Goal: Task Accomplishment & Management: Use online tool/utility

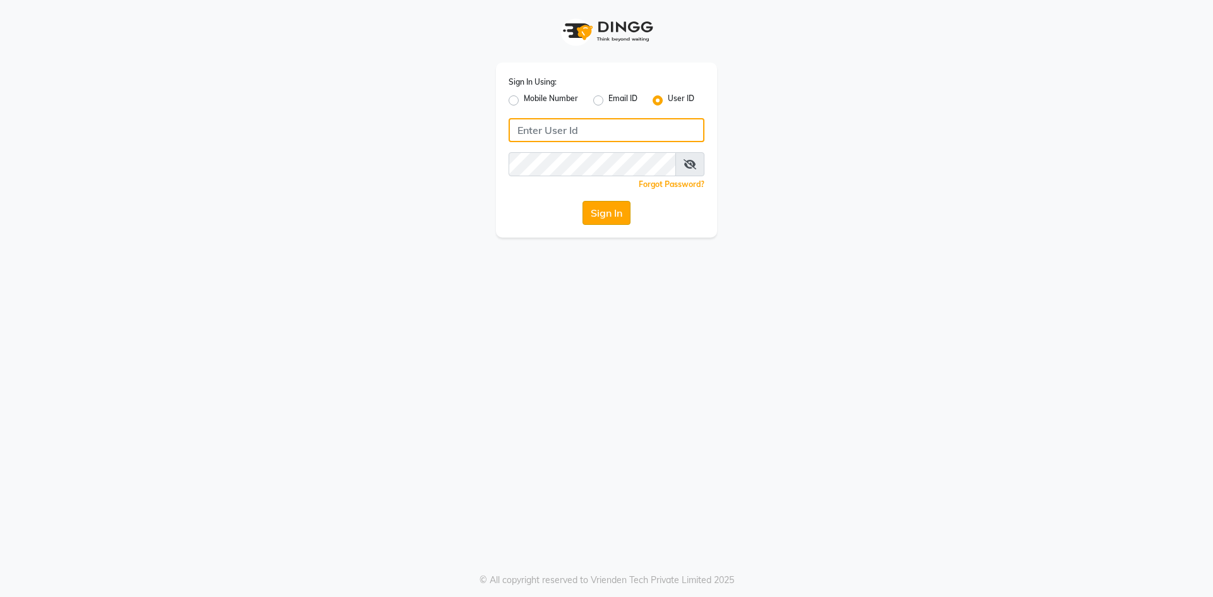
type input "neha@123"
click at [606, 216] on button "Sign In" at bounding box center [606, 213] width 48 height 24
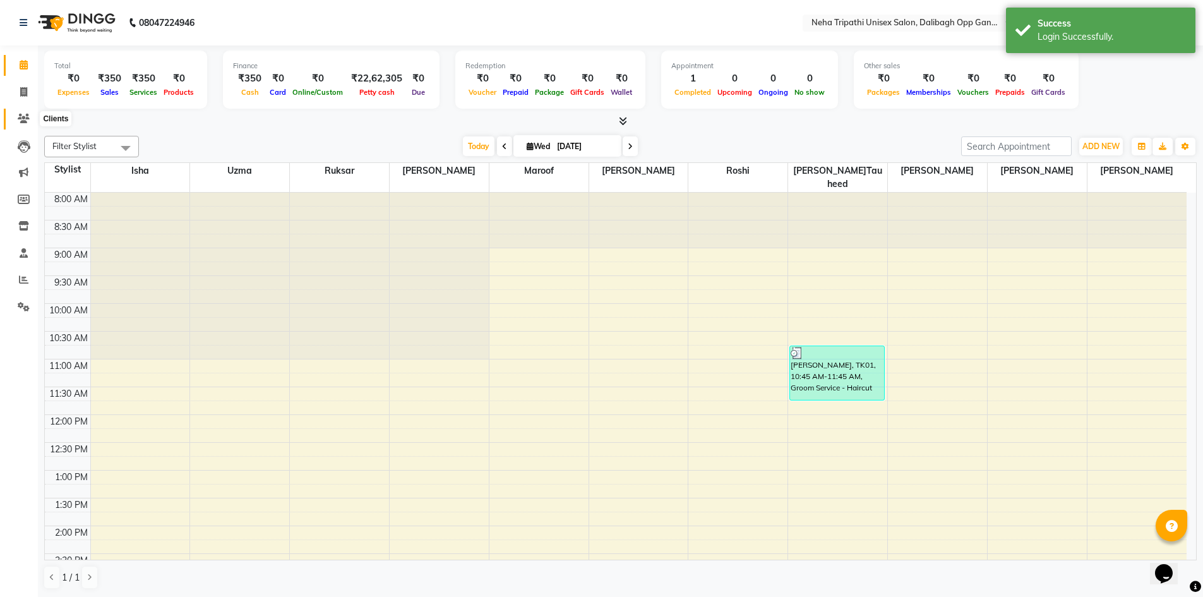
click at [25, 117] on icon at bounding box center [24, 118] width 12 height 9
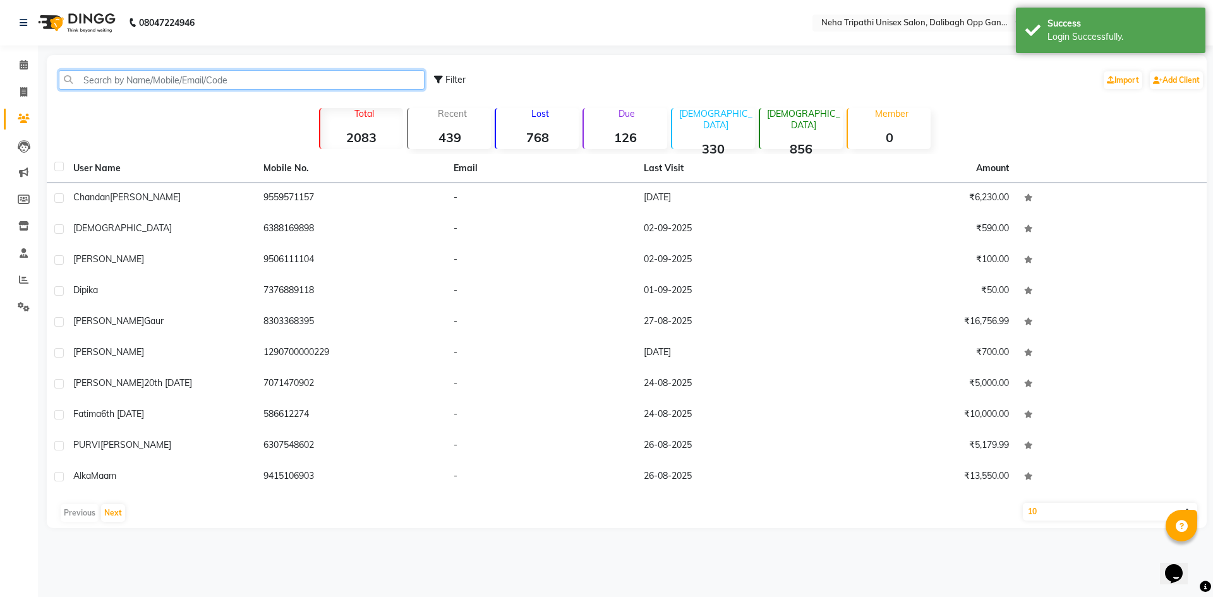
click at [105, 80] on input "text" at bounding box center [242, 80] width 366 height 20
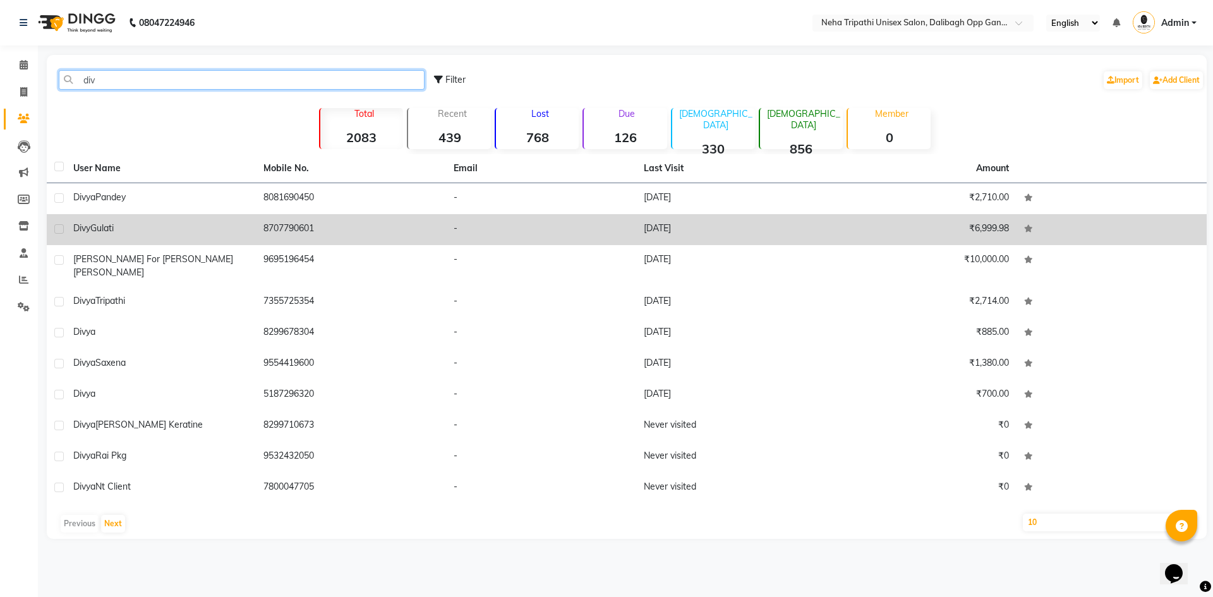
type input "div"
click at [267, 222] on td "8707790601" at bounding box center [351, 229] width 190 height 31
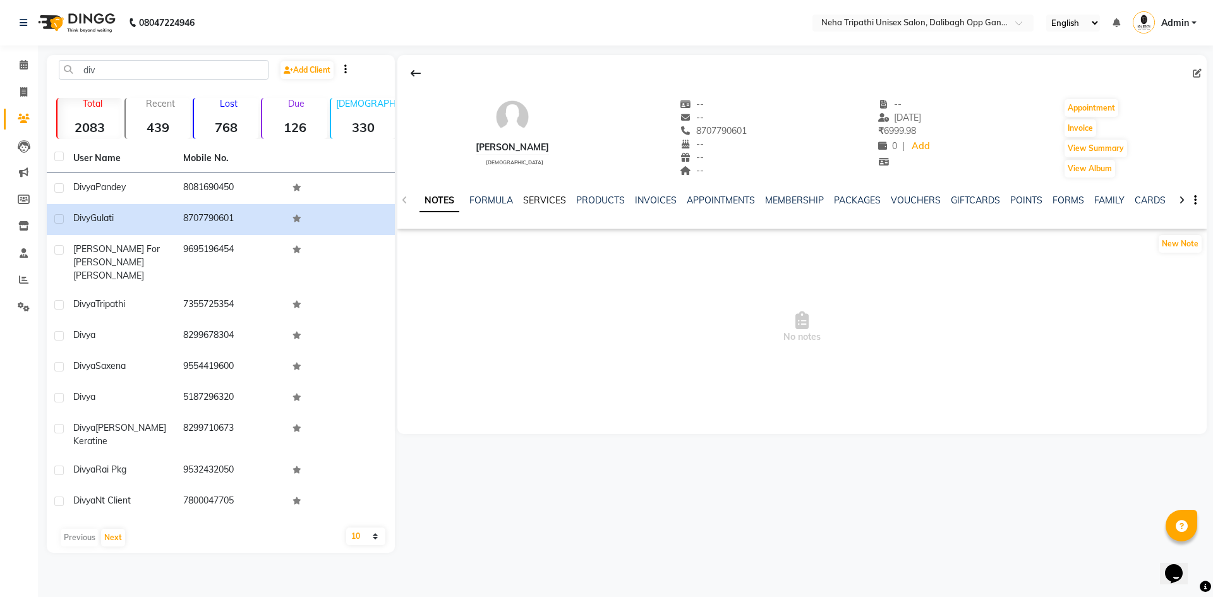
click at [524, 195] on link "SERVICES" at bounding box center [544, 200] width 43 height 11
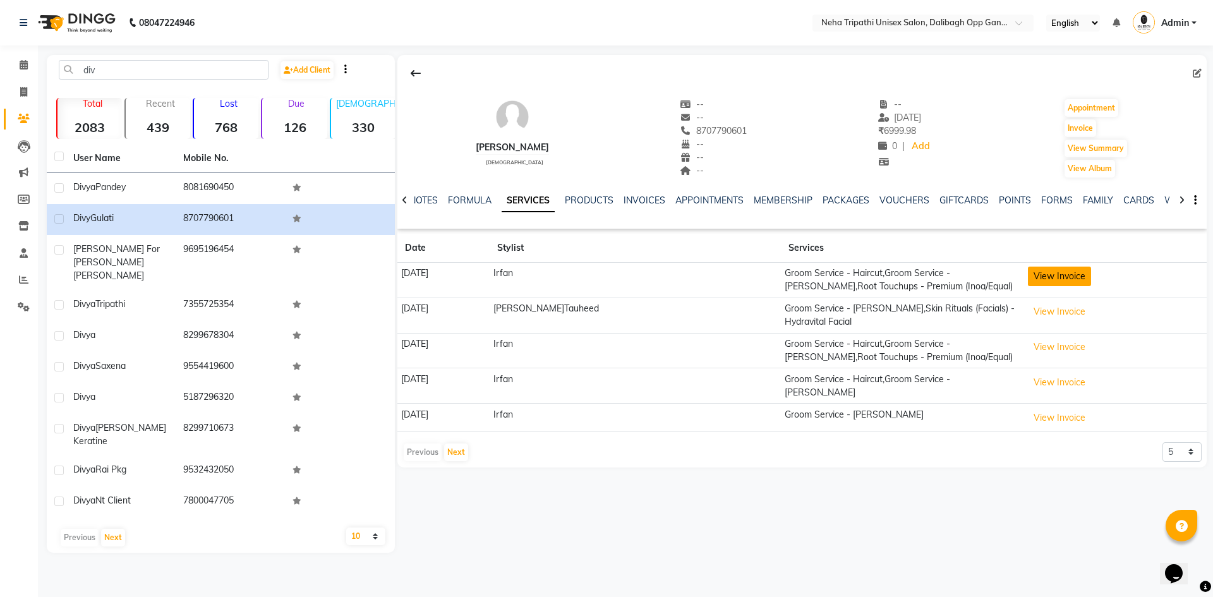
click at [1060, 282] on button "View Invoice" at bounding box center [1059, 277] width 63 height 20
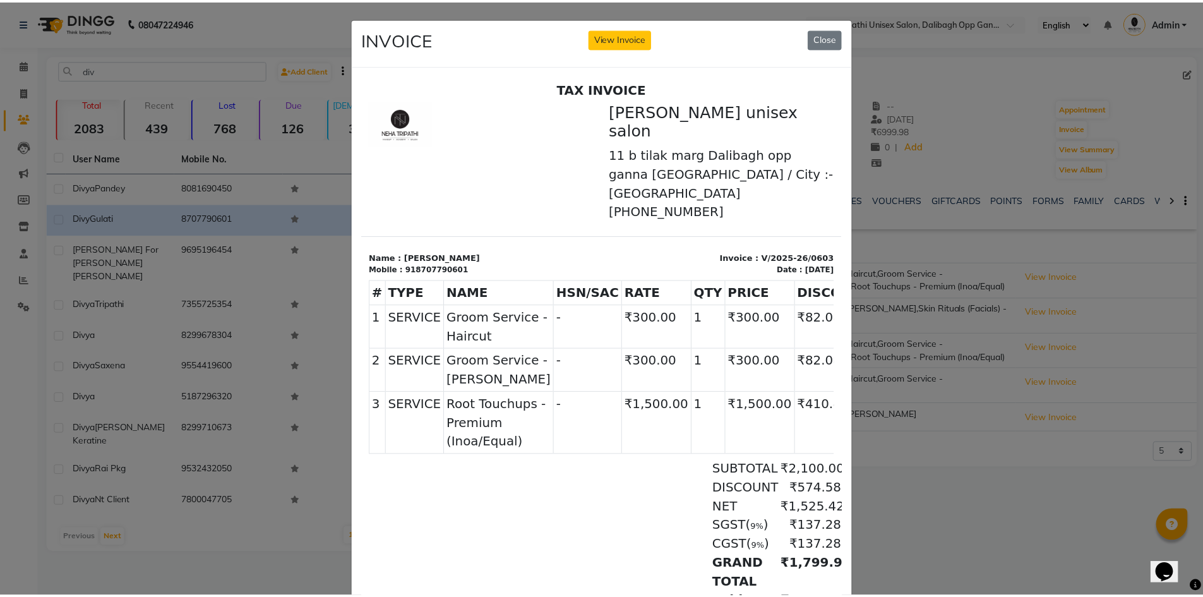
scroll to position [130, 0]
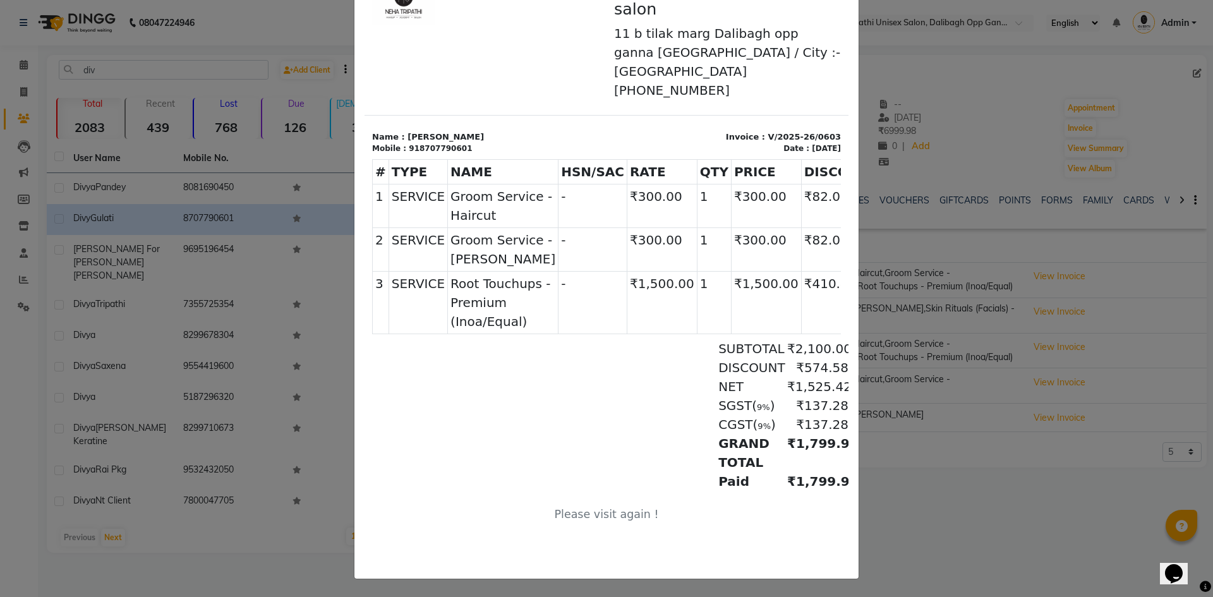
click at [303, 157] on ngb-modal-window "INVOICE View Invoice Close" at bounding box center [606, 298] width 1213 height 597
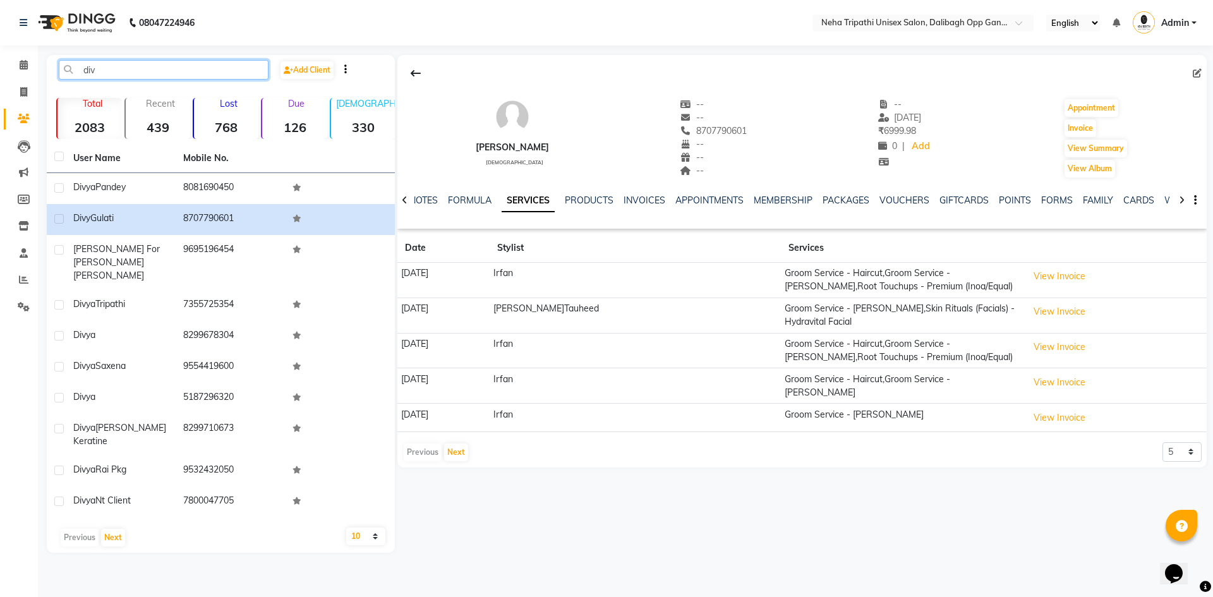
click at [111, 69] on input "div" at bounding box center [164, 70] width 210 height 20
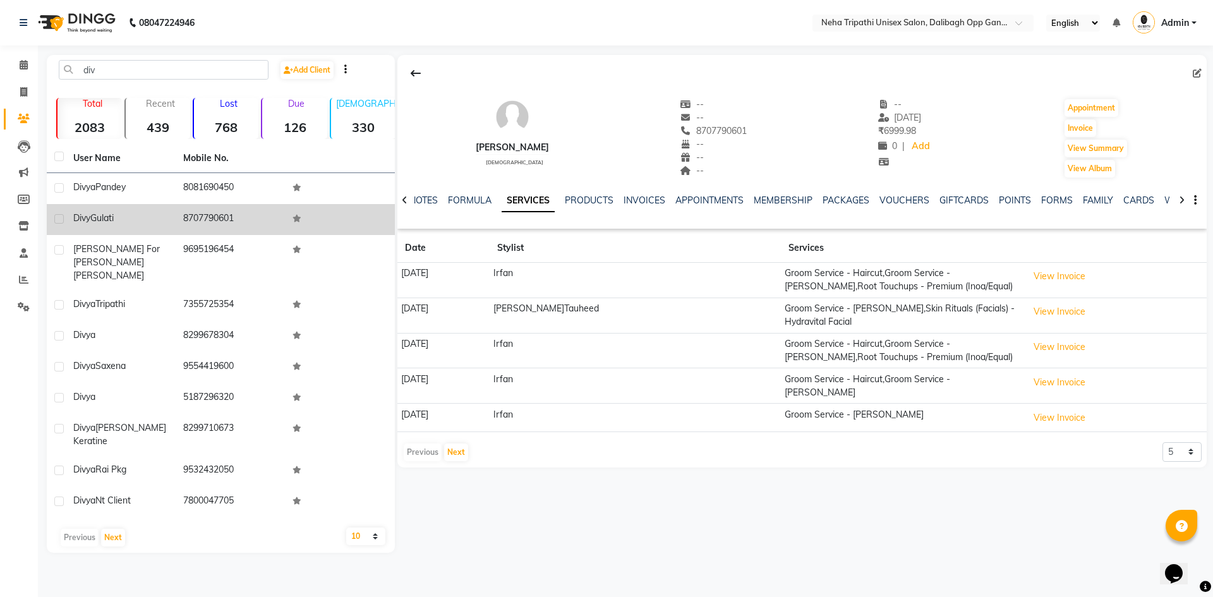
drag, startPoint x: 249, startPoint y: 213, endPoint x: 170, endPoint y: 215, distance: 79.6
click at [170, 215] on tr "[PERSON_NAME] 8707790601" at bounding box center [221, 219] width 348 height 31
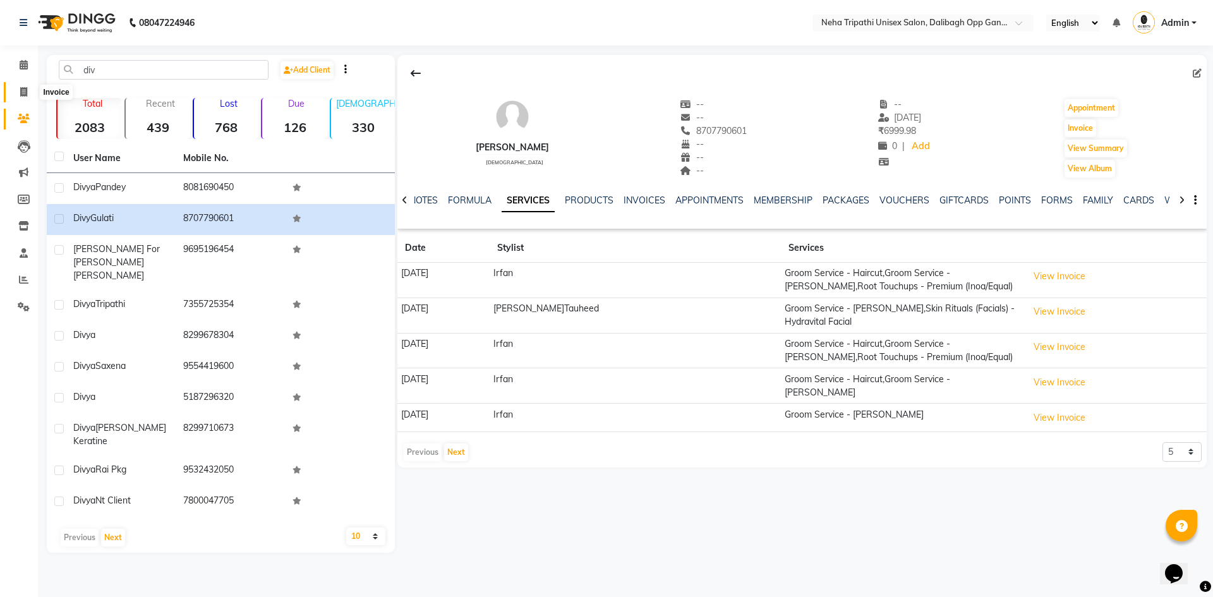
click at [20, 95] on icon at bounding box center [23, 91] width 7 height 9
select select "service"
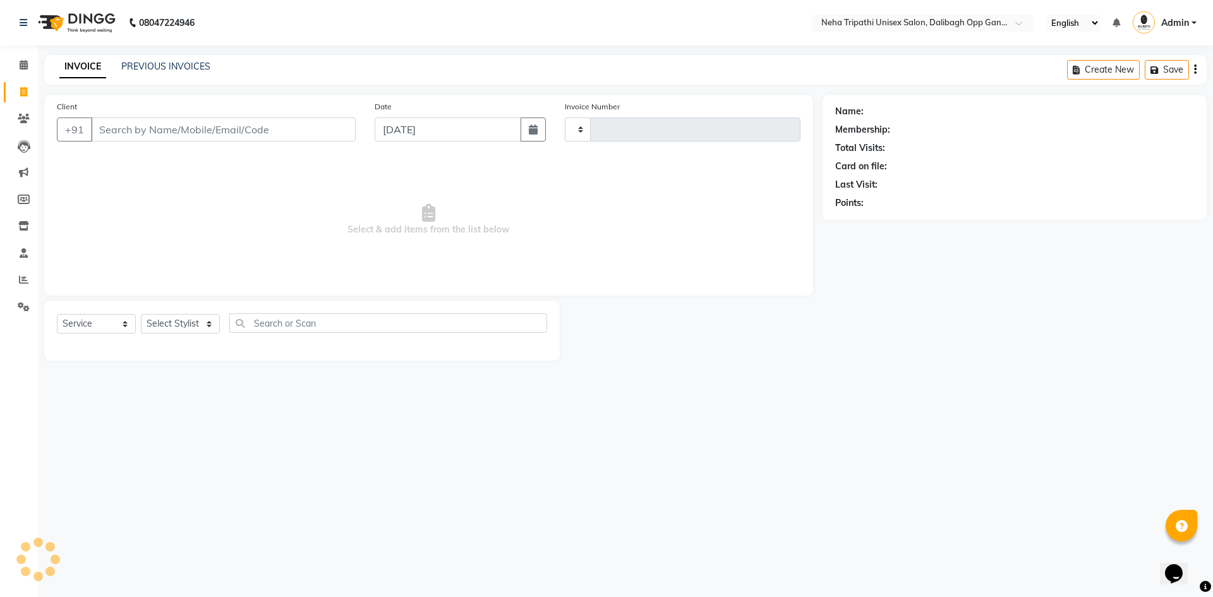
type input "1094"
select select "6624"
click at [126, 131] on input "Client" at bounding box center [223, 129] width 265 height 24
type input "v"
click at [25, 90] on icon at bounding box center [23, 91] width 7 height 9
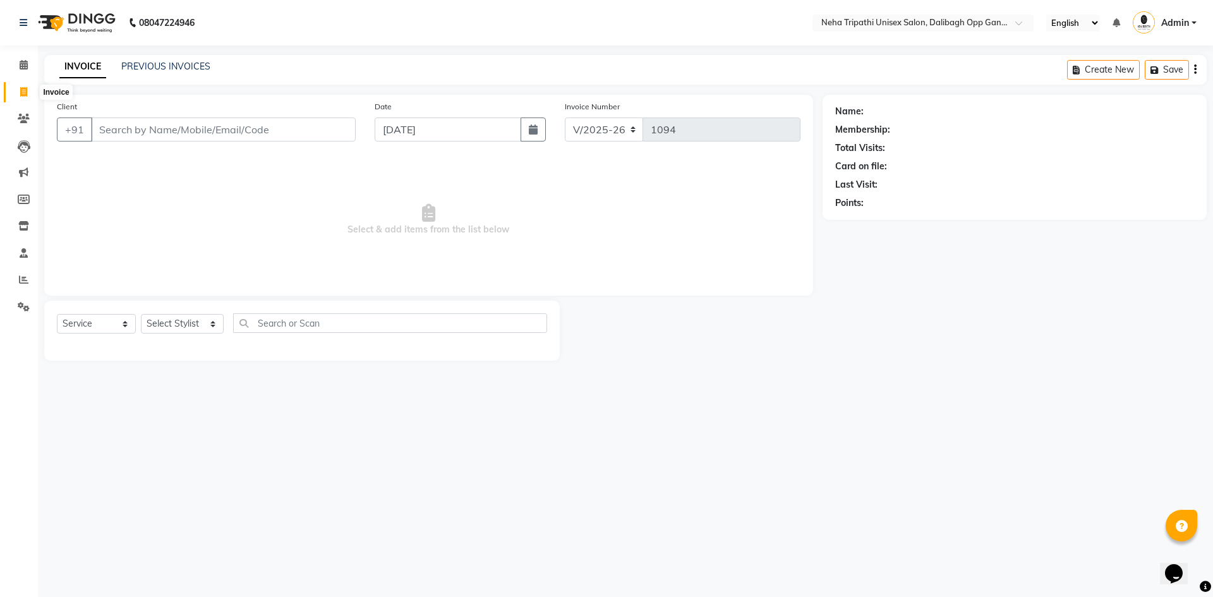
select select "service"
type input "1094"
select select "6624"
click at [25, 112] on span at bounding box center [24, 119] width 22 height 15
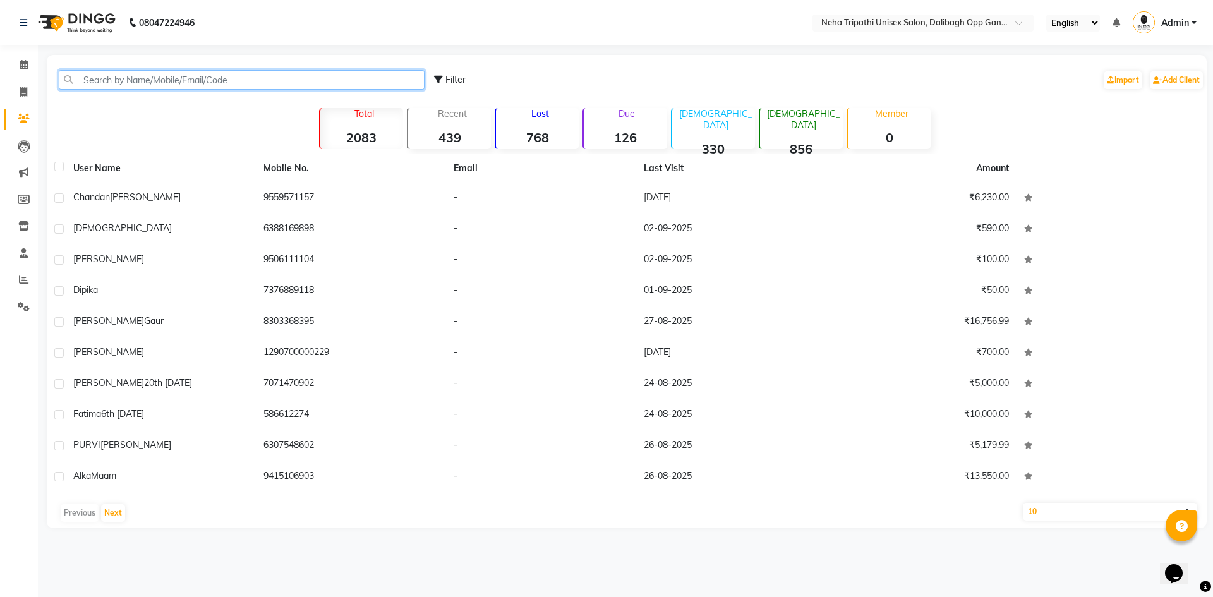
click at [120, 86] on input "text" at bounding box center [242, 80] width 366 height 20
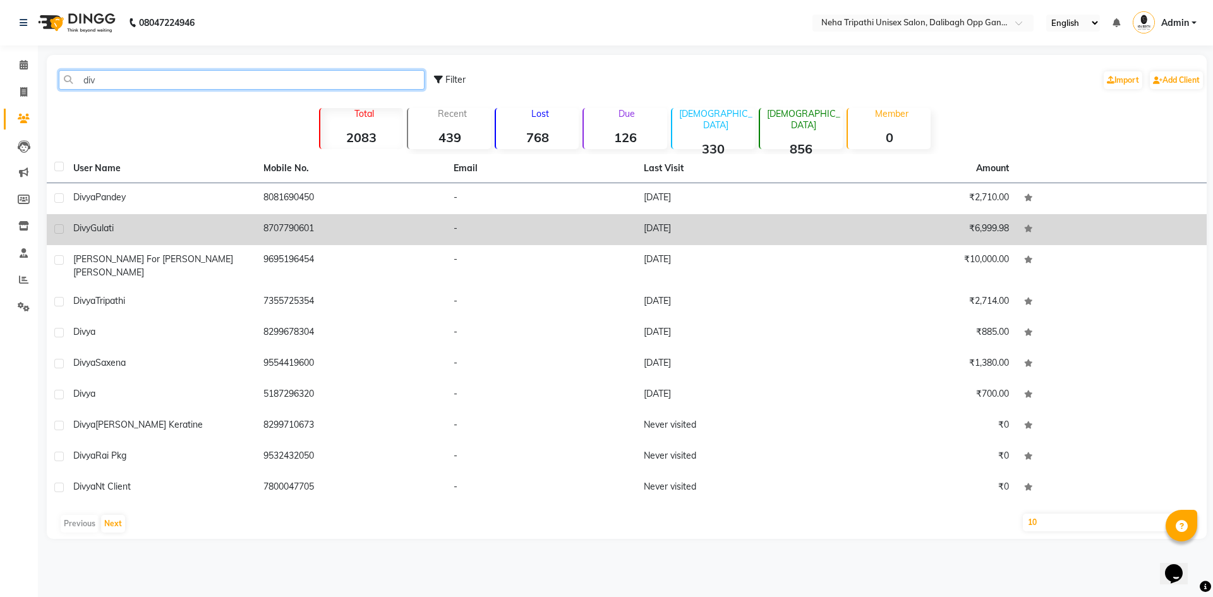
type input "div"
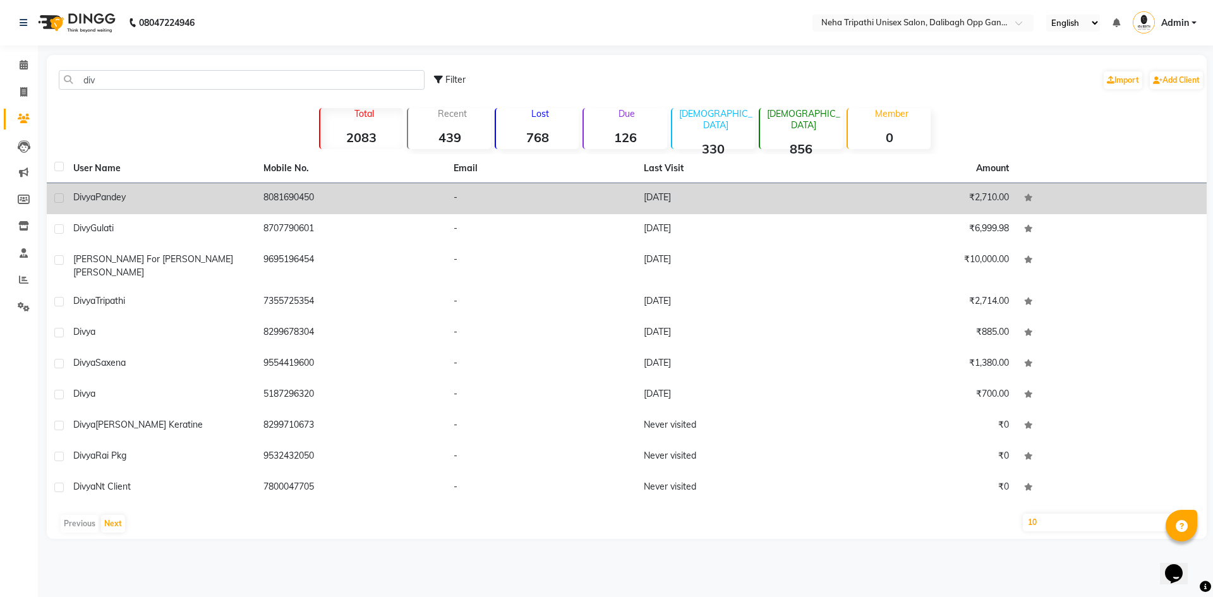
drag, startPoint x: 319, startPoint y: 227, endPoint x: 188, endPoint y: 200, distance: 133.5
click at [246, 215] on tr "[PERSON_NAME] 8707790601 - [DATE] ₹6,999.98" at bounding box center [627, 229] width 1160 height 31
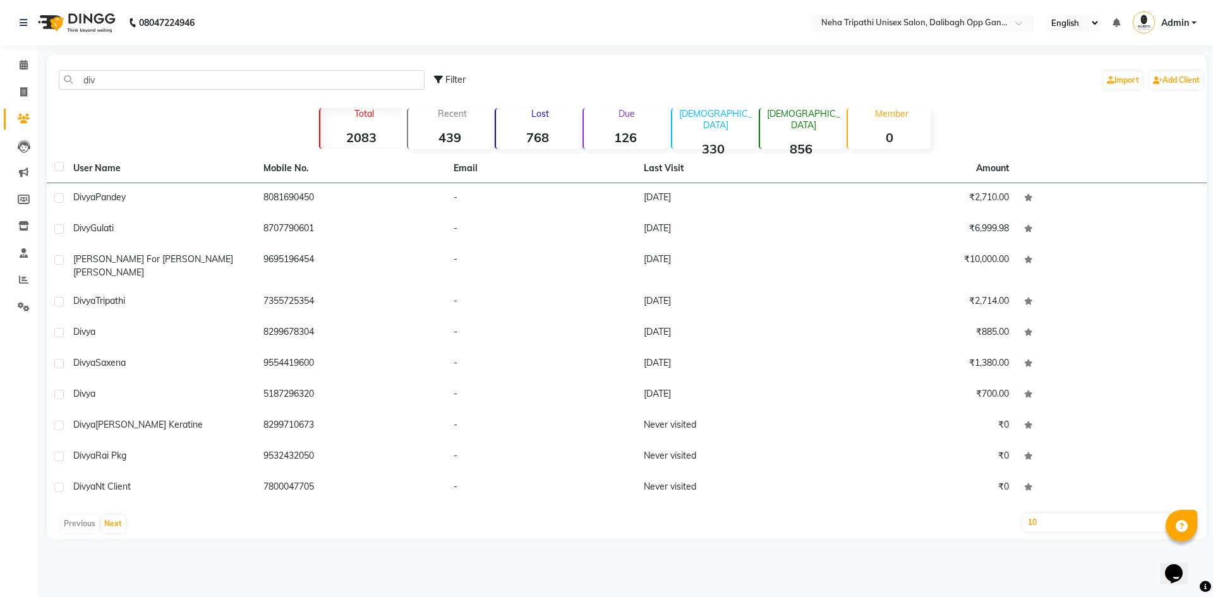
copy tr "8707790601"
click at [29, 90] on span at bounding box center [24, 92] width 22 height 15
select select "service"
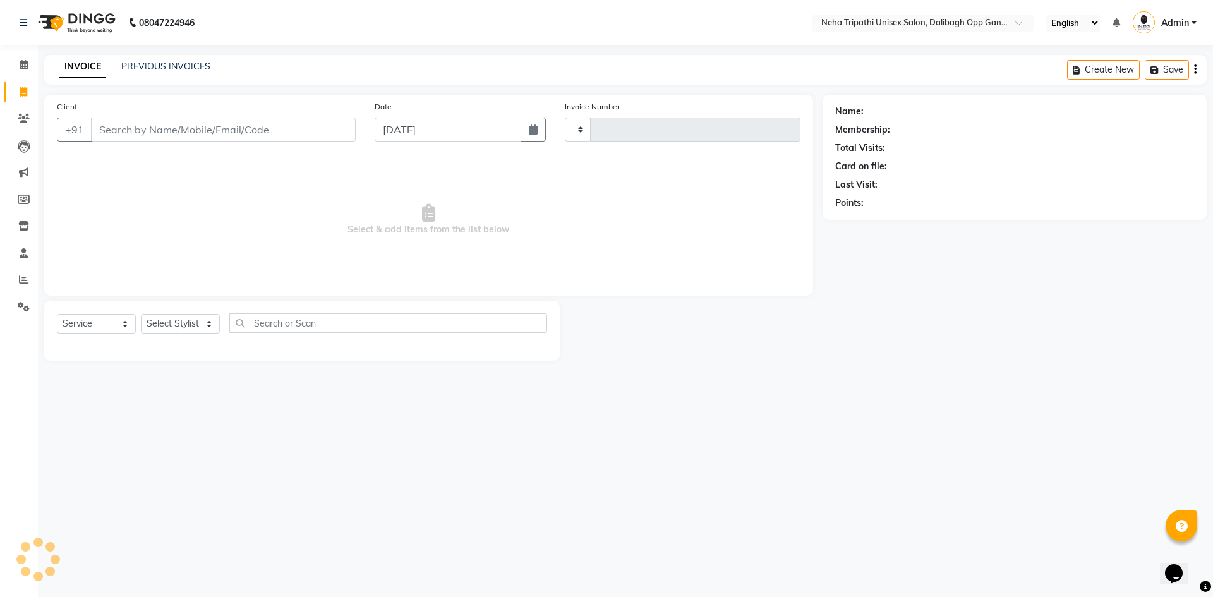
type input "1094"
select select "6624"
click at [100, 127] on input "Client" at bounding box center [223, 129] width 265 height 24
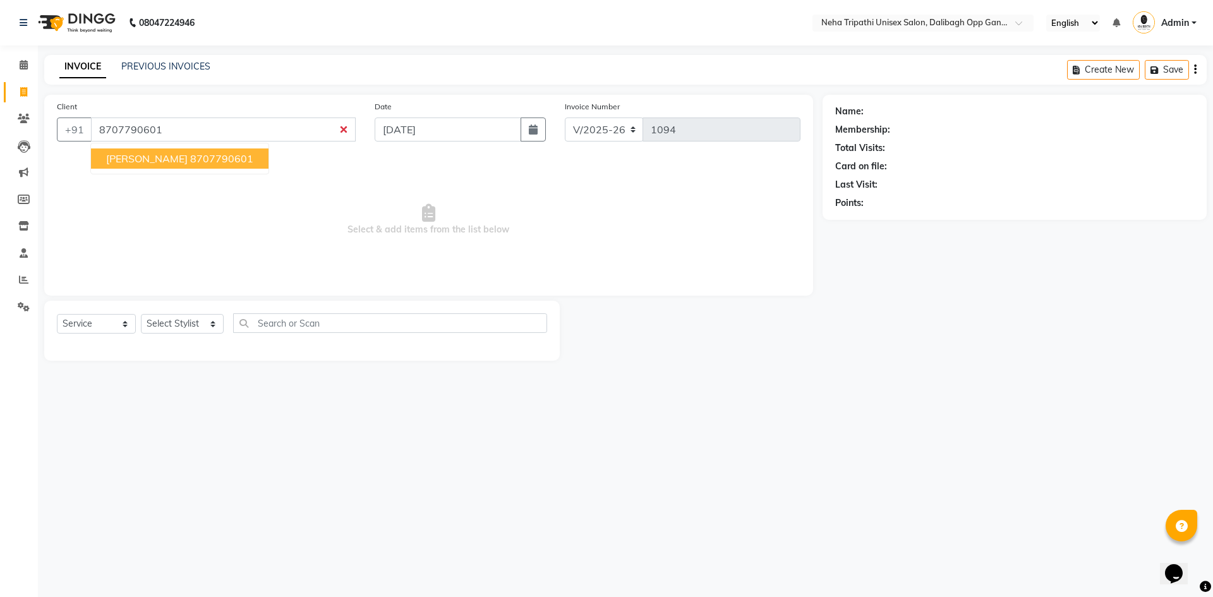
click at [145, 160] on span "[PERSON_NAME]" at bounding box center [146, 158] width 81 height 13
type input "8707790601"
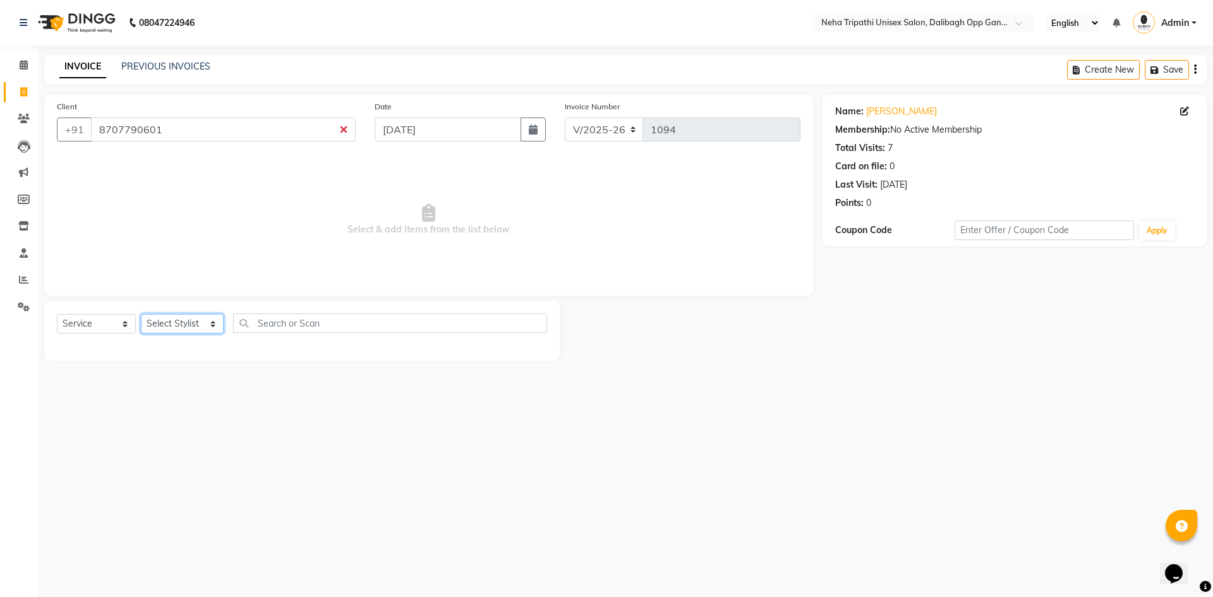
click at [166, 326] on select "Select Stylist [PERSON_NAME] isha [PERSON_NAME] [PERSON_NAME].Tauheed Roshi [PE…" at bounding box center [182, 324] width 83 height 20
select select "77204"
click at [141, 314] on select "Select Stylist [PERSON_NAME] isha [PERSON_NAME] [PERSON_NAME].Tauheed Roshi [PE…" at bounding box center [182, 324] width 83 height 20
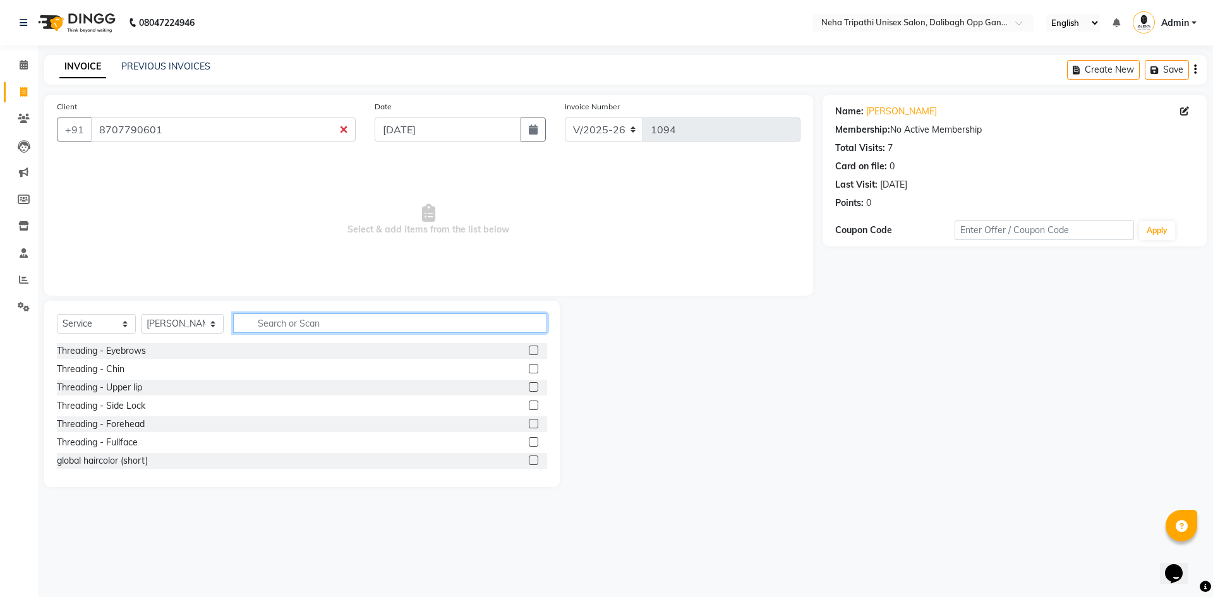
click at [258, 325] on input "text" at bounding box center [390, 323] width 314 height 20
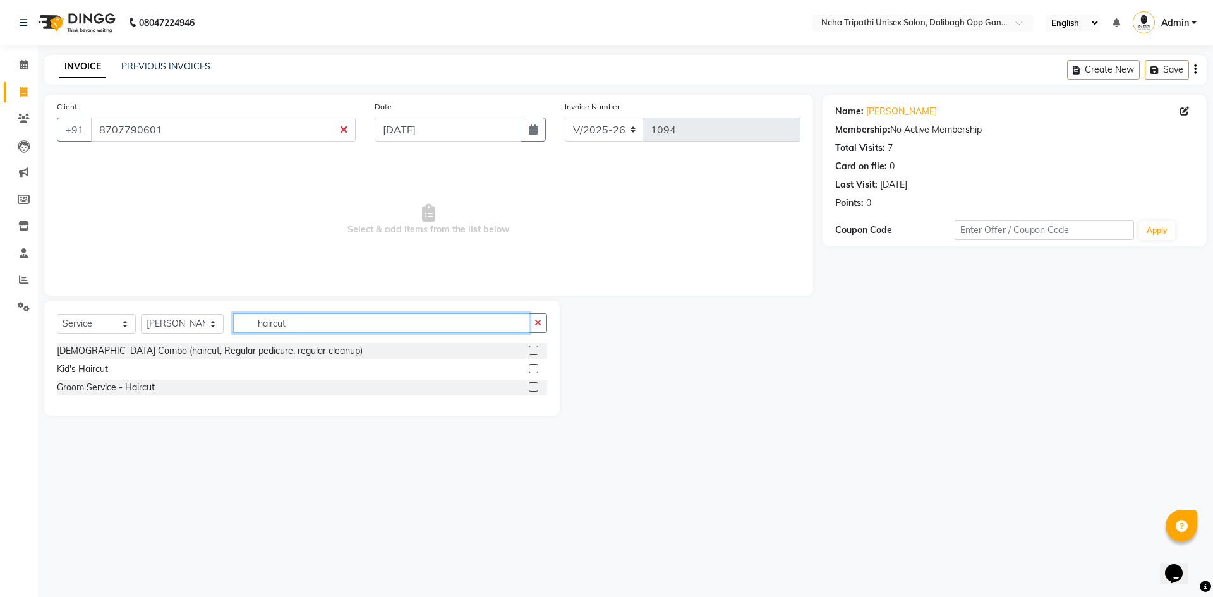
type input "haircut"
click at [533, 385] on label at bounding box center [533, 386] width 9 height 9
click at [533, 385] on input "checkbox" at bounding box center [533, 387] width 8 height 8
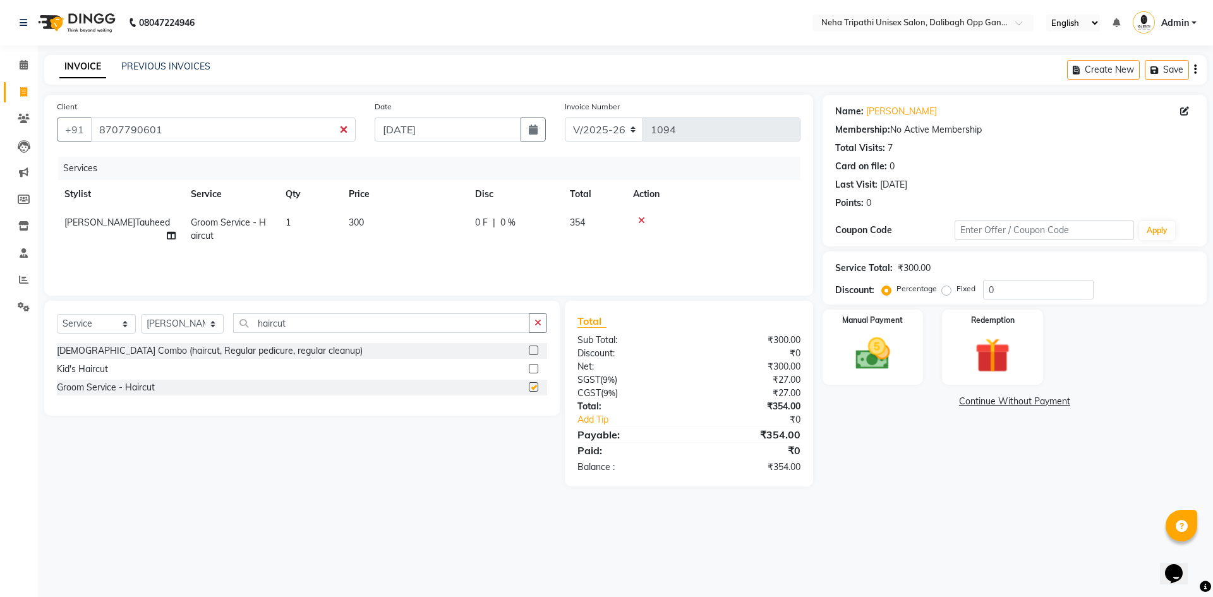
checkbox input "false"
click at [530, 316] on button "button" at bounding box center [538, 323] width 18 height 20
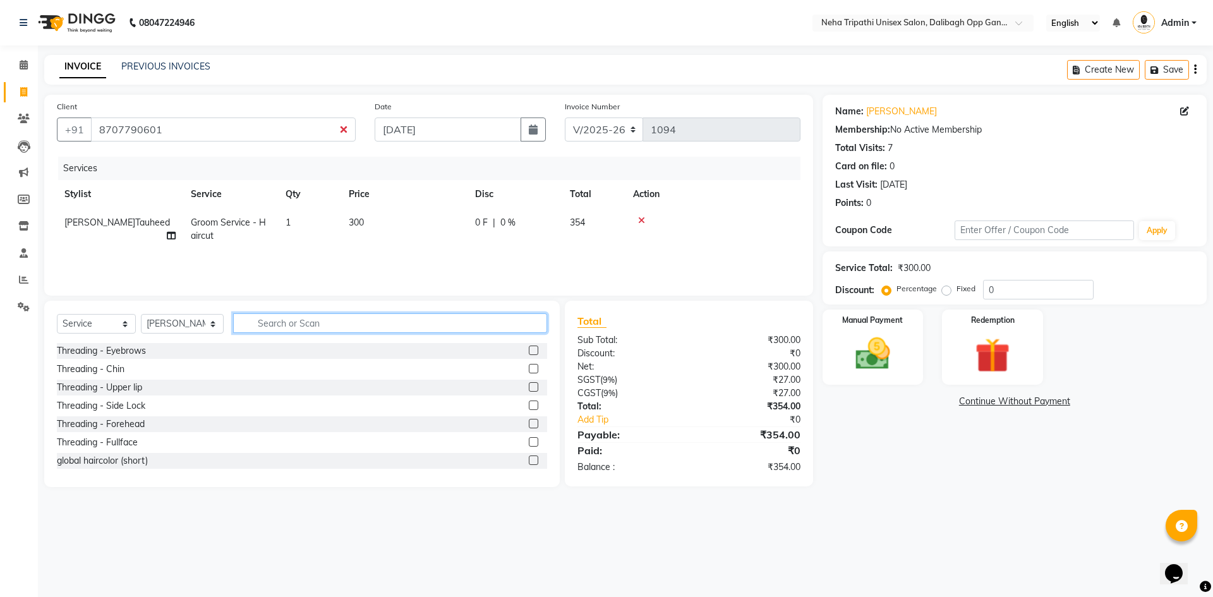
click at [303, 319] on input "text" at bounding box center [390, 323] width 314 height 20
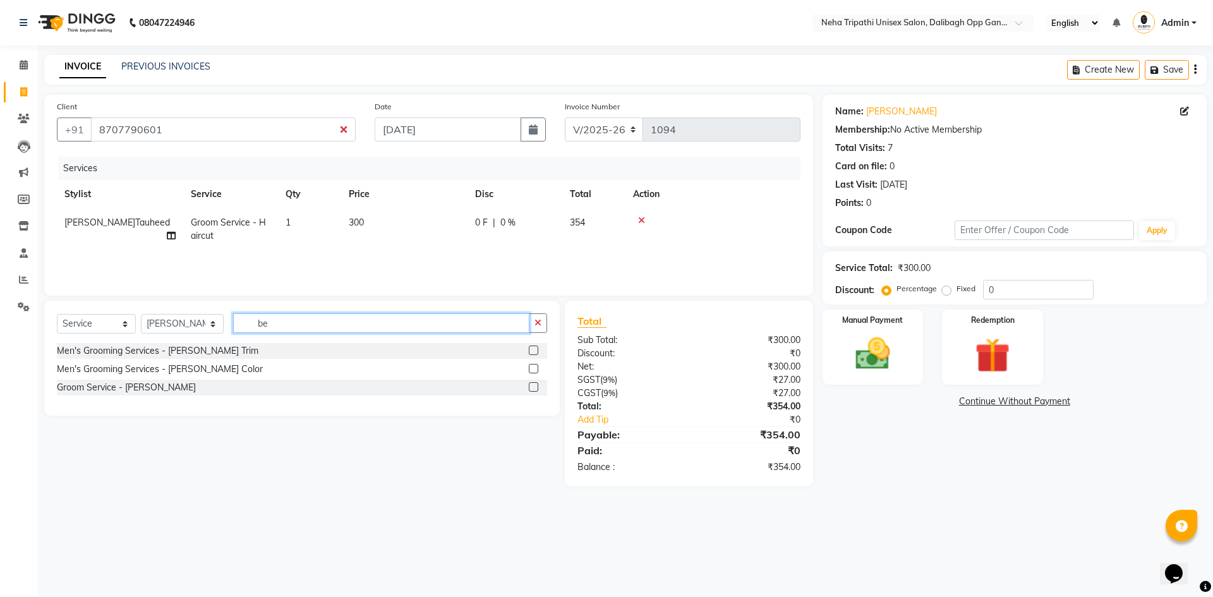
type input "be"
click at [538, 387] on label at bounding box center [533, 386] width 9 height 9
click at [537, 387] on input "checkbox" at bounding box center [533, 387] width 8 height 8
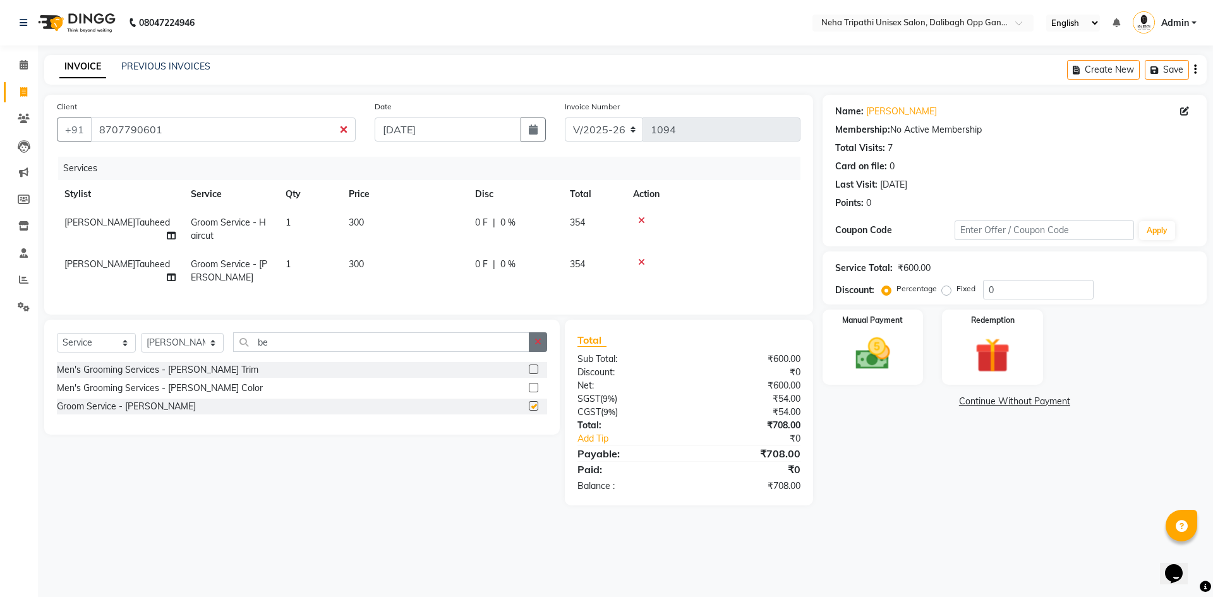
checkbox input "false"
click at [534, 346] on button "button" at bounding box center [538, 342] width 18 height 20
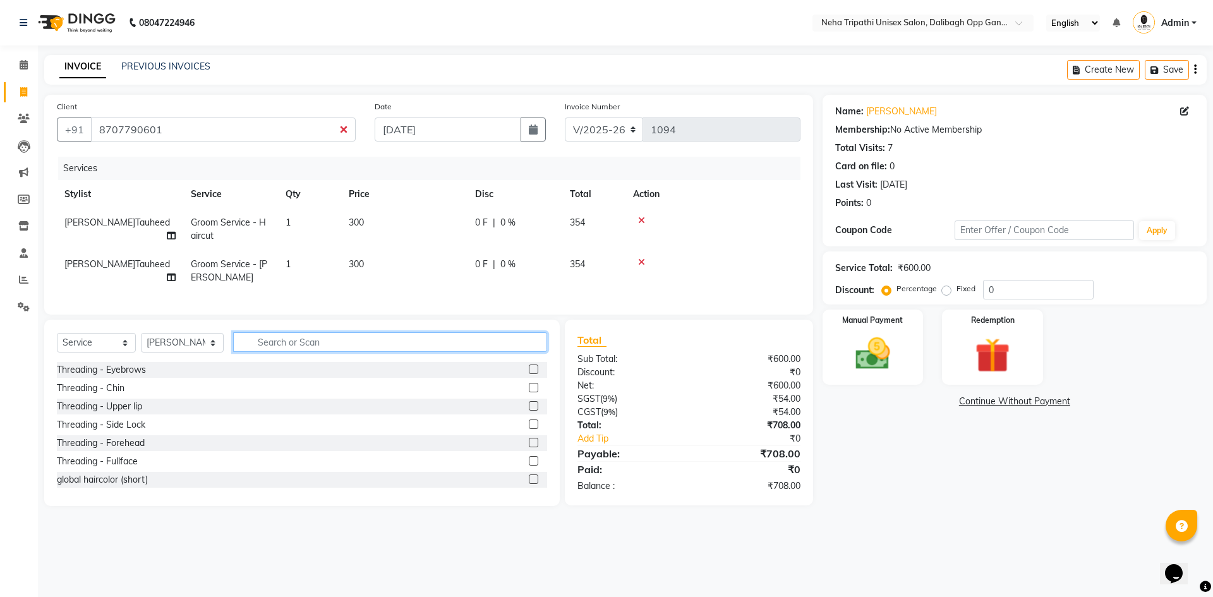
click at [253, 349] on input "text" at bounding box center [390, 342] width 314 height 20
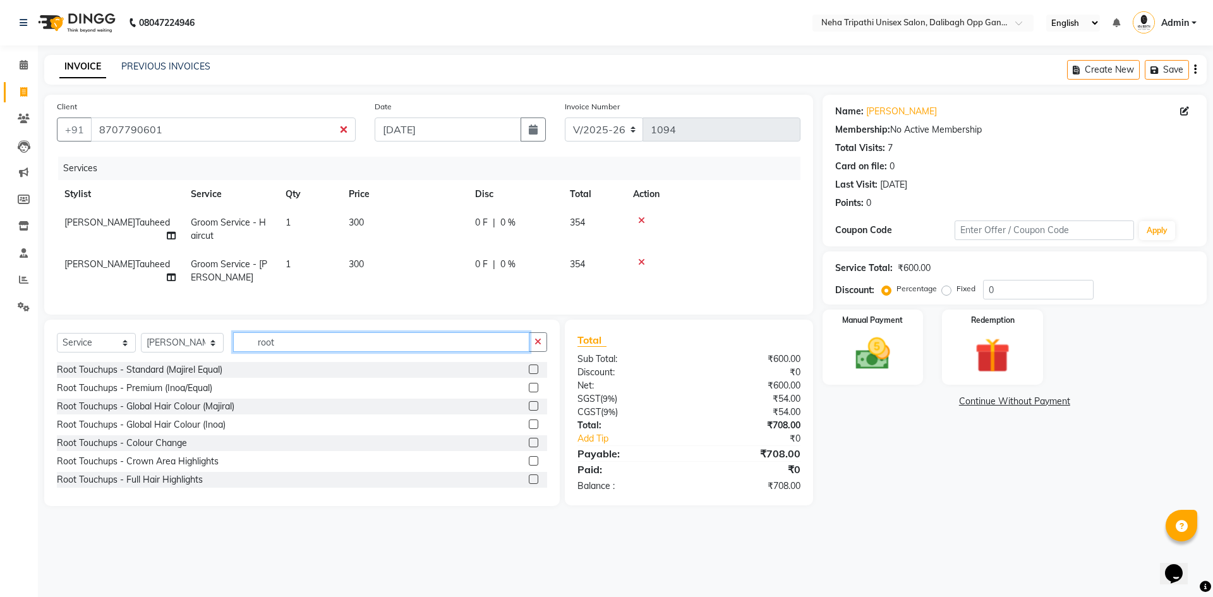
type input "root"
click at [529, 374] on label at bounding box center [533, 368] width 9 height 9
click at [529, 374] on input "checkbox" at bounding box center [533, 370] width 8 height 8
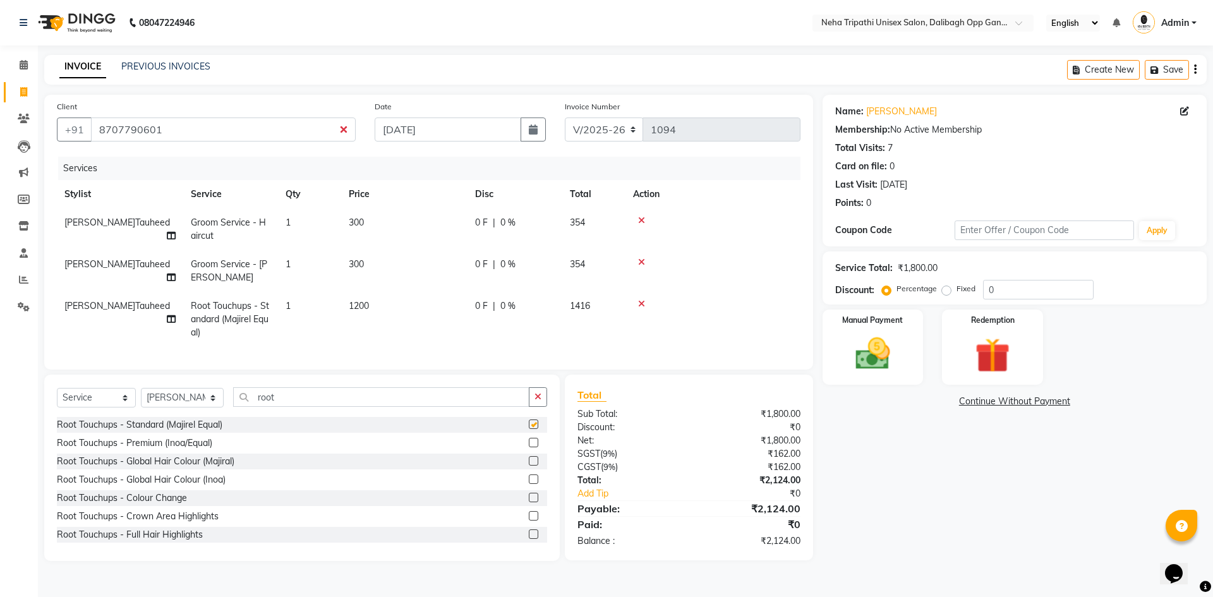
checkbox input "false"
click at [529, 447] on label at bounding box center [533, 442] width 9 height 9
click at [529, 447] on input "checkbox" at bounding box center [533, 443] width 8 height 8
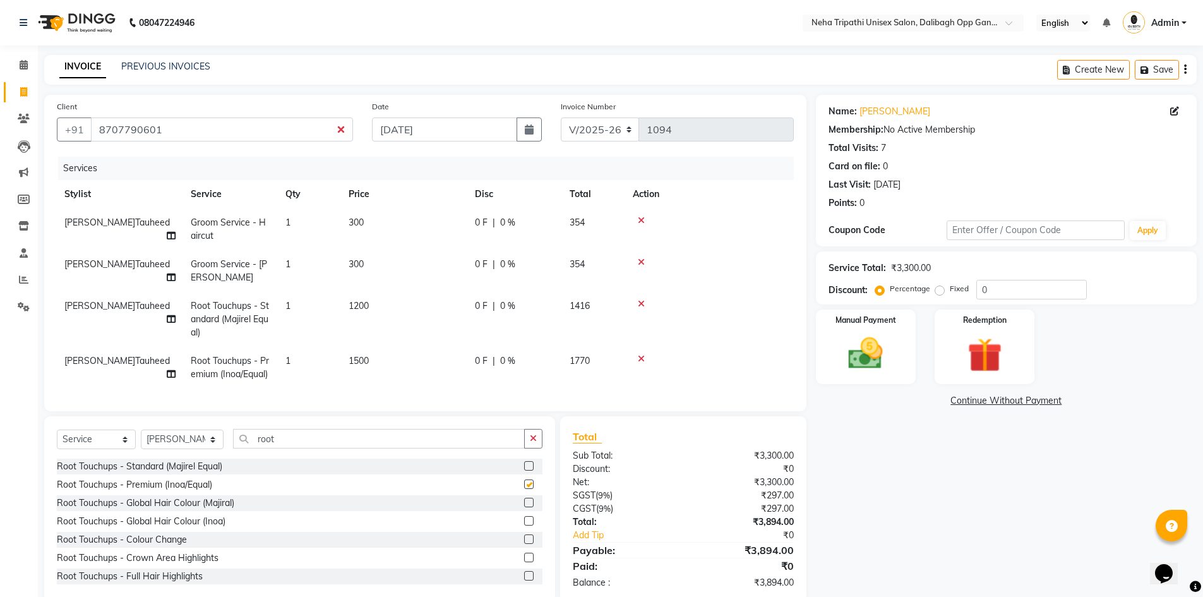
checkbox input "false"
click at [644, 301] on icon at bounding box center [641, 303] width 7 height 9
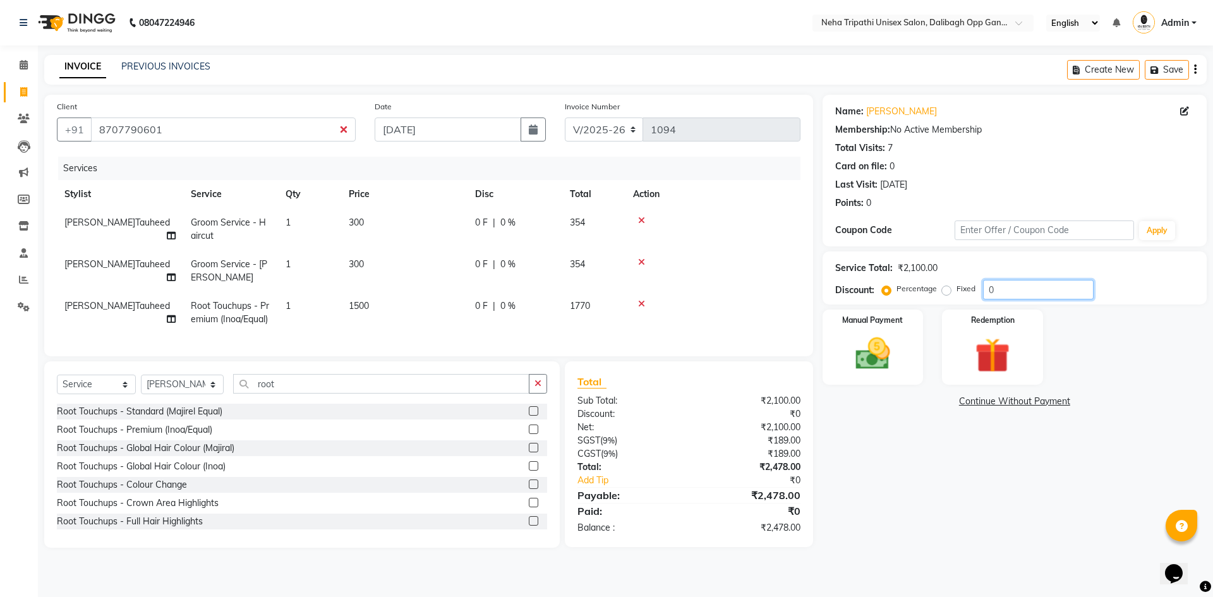
click at [1011, 285] on input "0" at bounding box center [1038, 290] width 111 height 20
click at [1018, 288] on input "0" at bounding box center [1038, 290] width 111 height 20
type input "1"
click at [956, 290] on label "Fixed" at bounding box center [965, 288] width 19 height 11
click at [947, 290] on input "Fixed" at bounding box center [948, 288] width 9 height 9
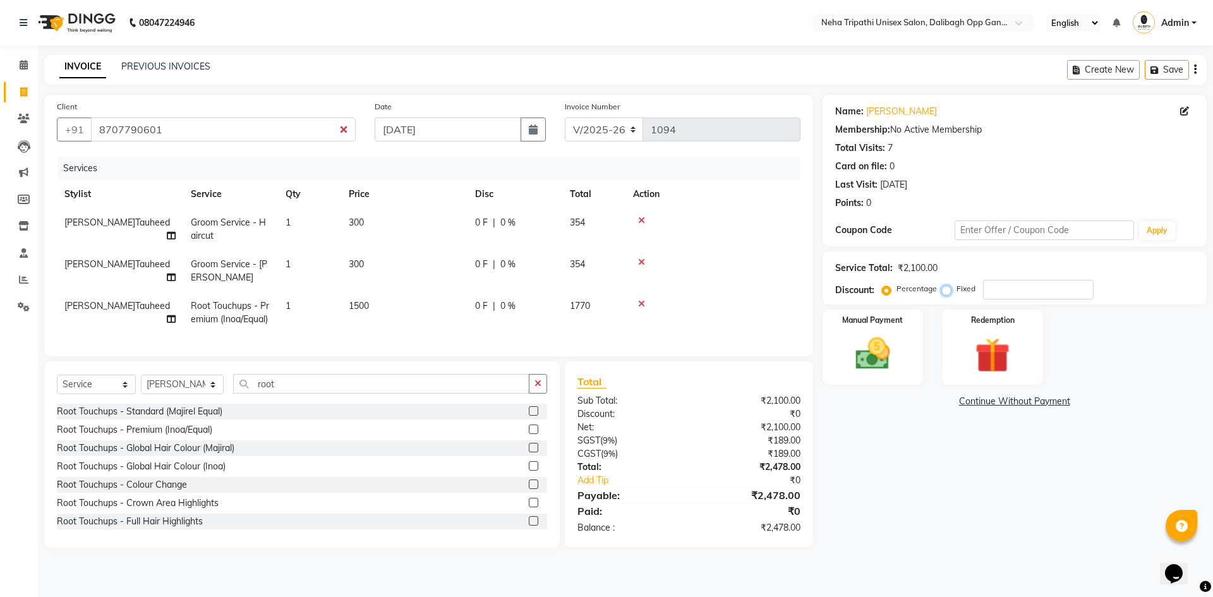
radio input "true"
click at [994, 289] on input "number" at bounding box center [1038, 290] width 111 height 20
type input "679"
click at [879, 338] on img at bounding box center [872, 354] width 59 height 42
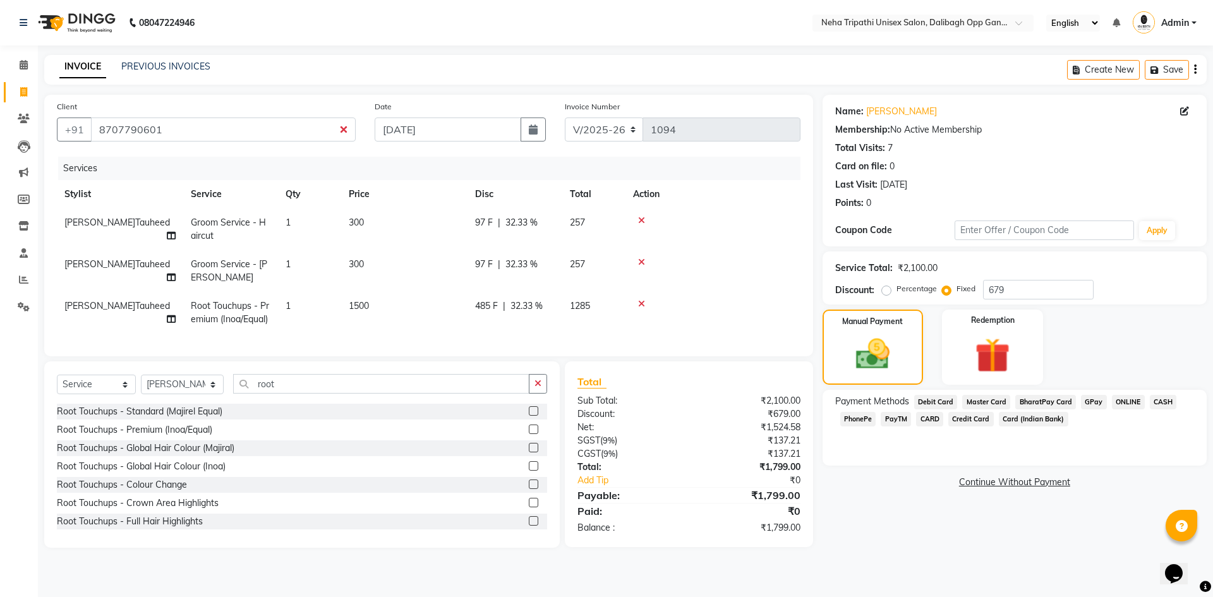
click at [1163, 400] on span "CASH" at bounding box center [1163, 402] width 27 height 15
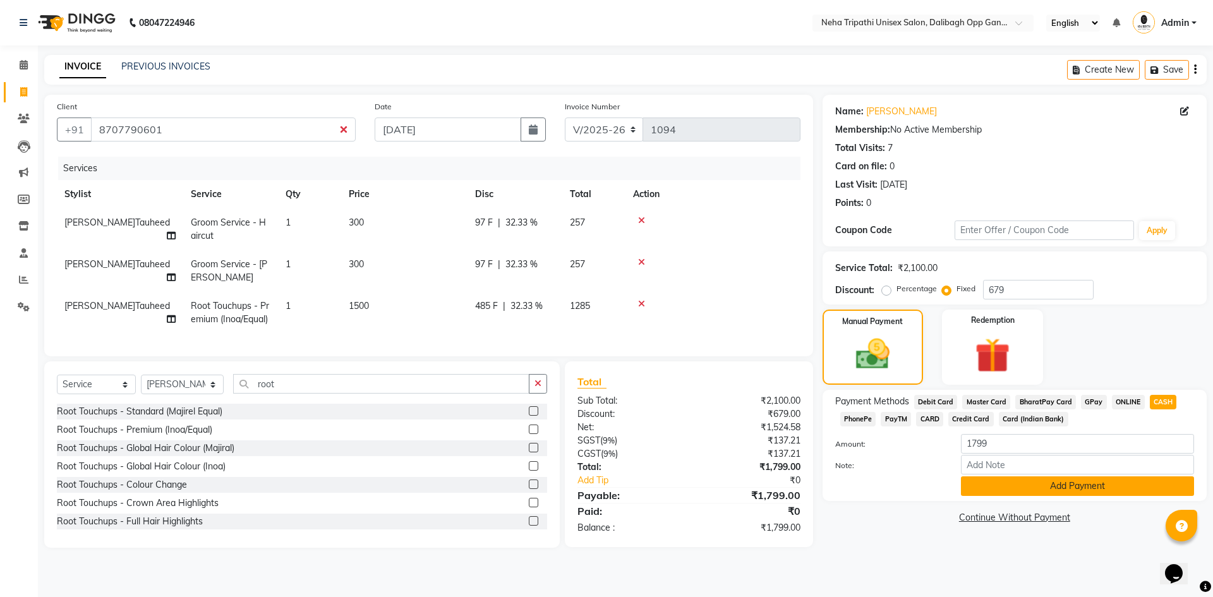
click at [1071, 484] on button "Add Payment" at bounding box center [1077, 486] width 233 height 20
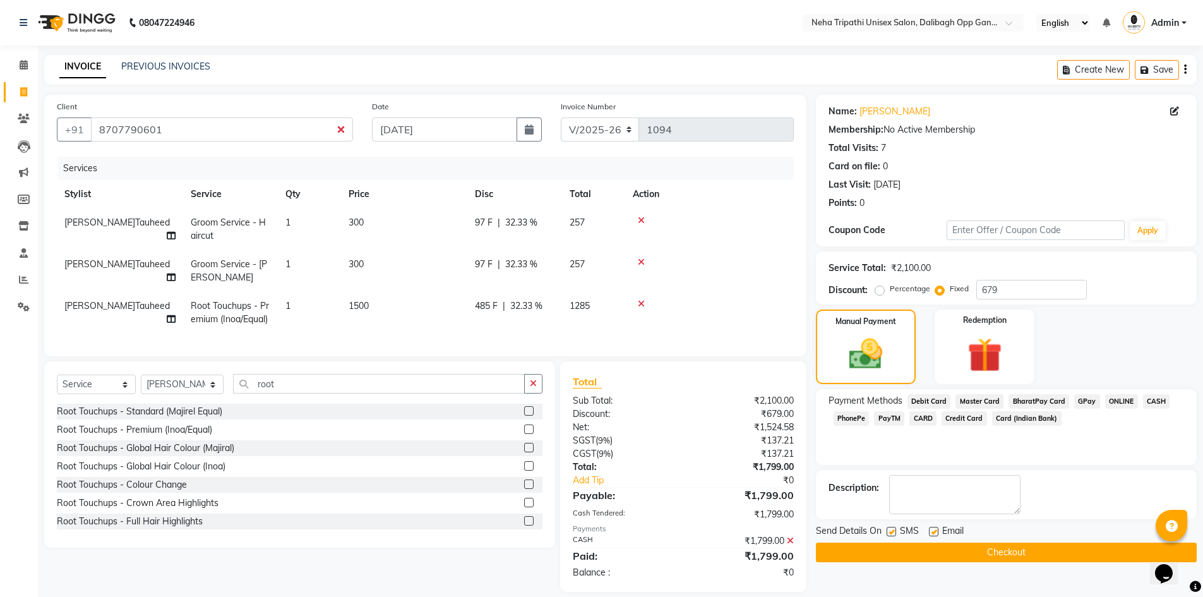
click at [1042, 549] on button "Checkout" at bounding box center [1006, 553] width 381 height 20
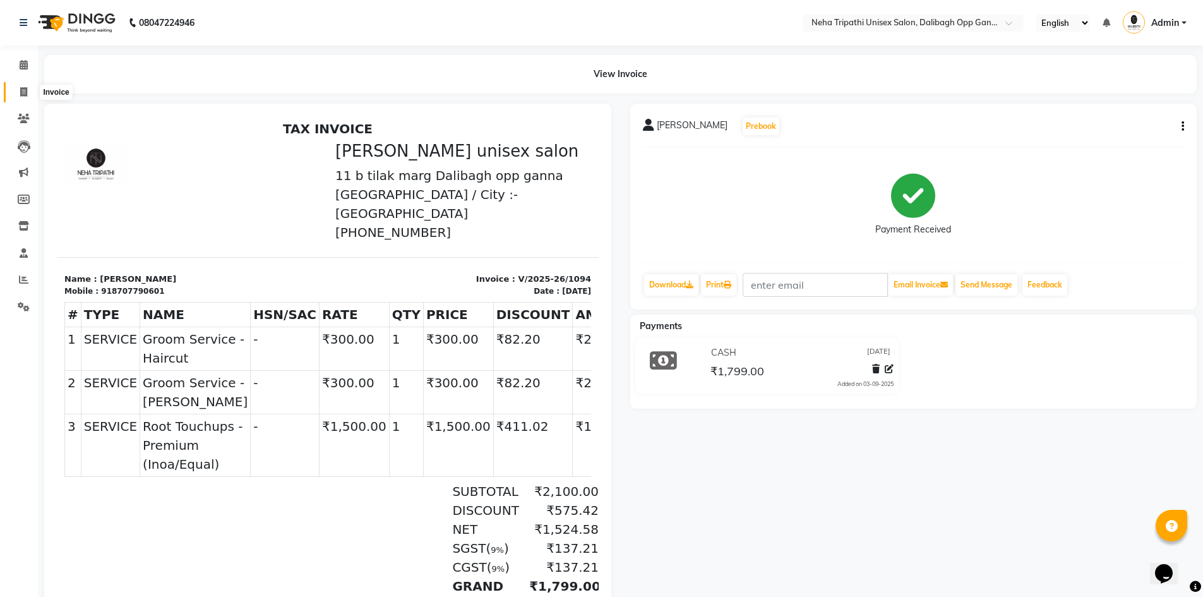
click at [19, 88] on span at bounding box center [24, 92] width 22 height 15
select select "service"
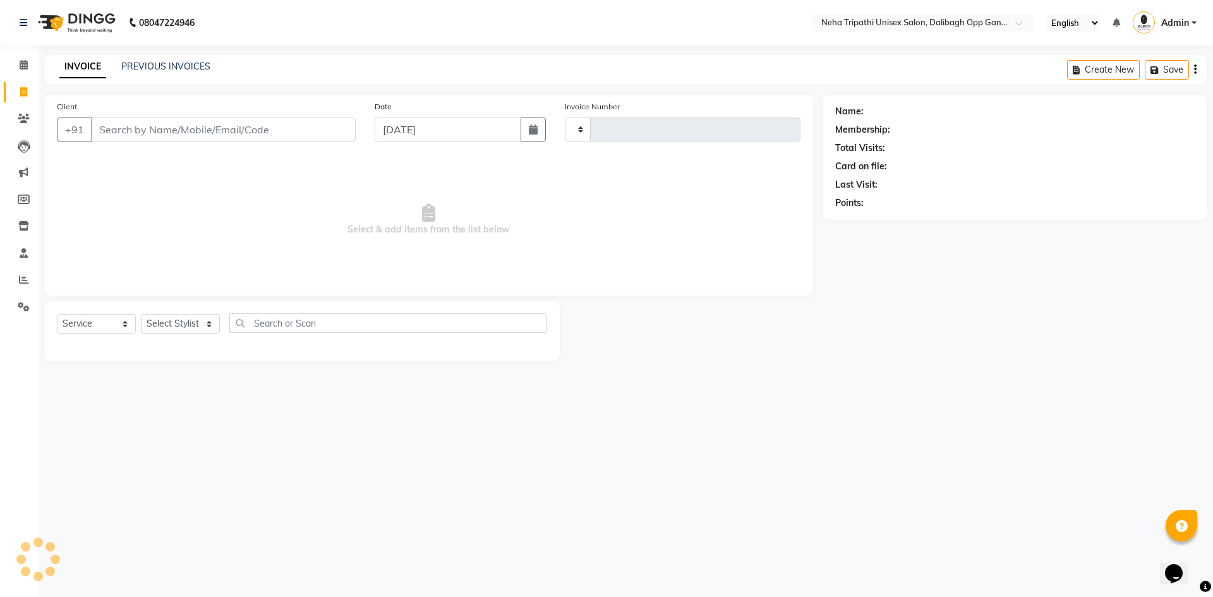
type input "1095"
select select "6624"
click at [93, 128] on input "Client" at bounding box center [223, 129] width 265 height 24
